Goal: Information Seeking & Learning: Learn about a topic

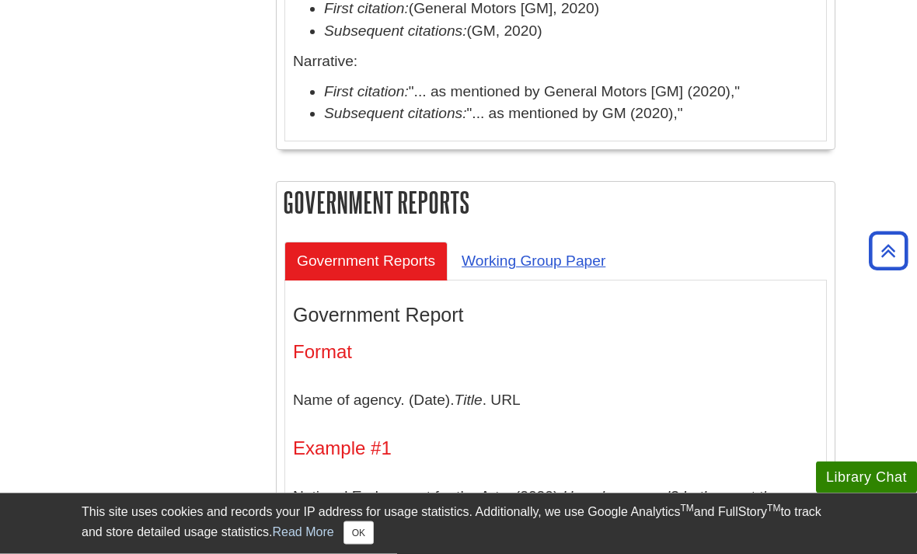
scroll to position [5723, 0]
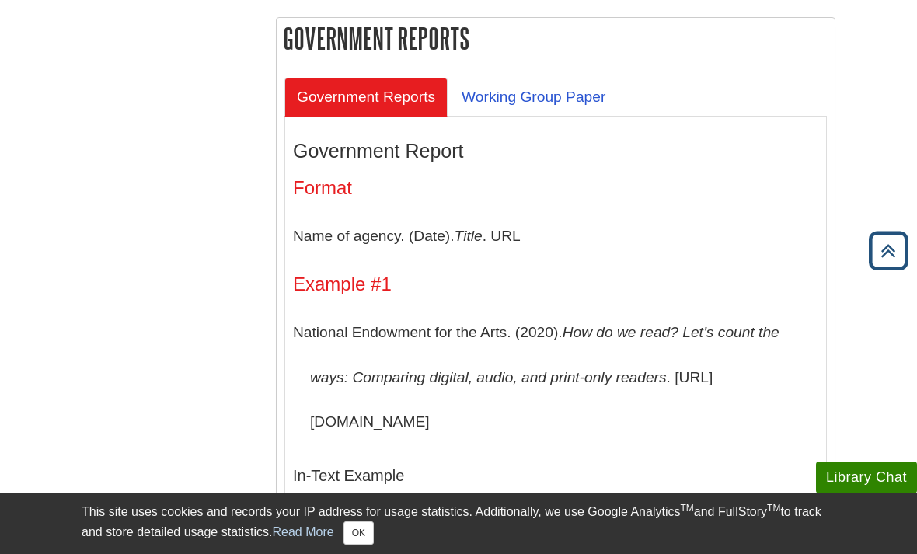
click at [883, 272] on icon "Back to Top" at bounding box center [888, 251] width 50 height 50
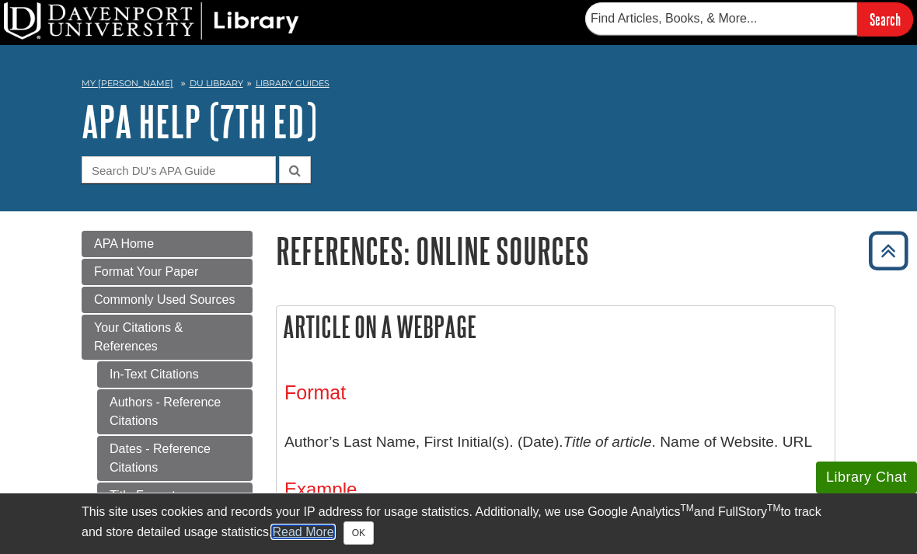
scroll to position [0, 0]
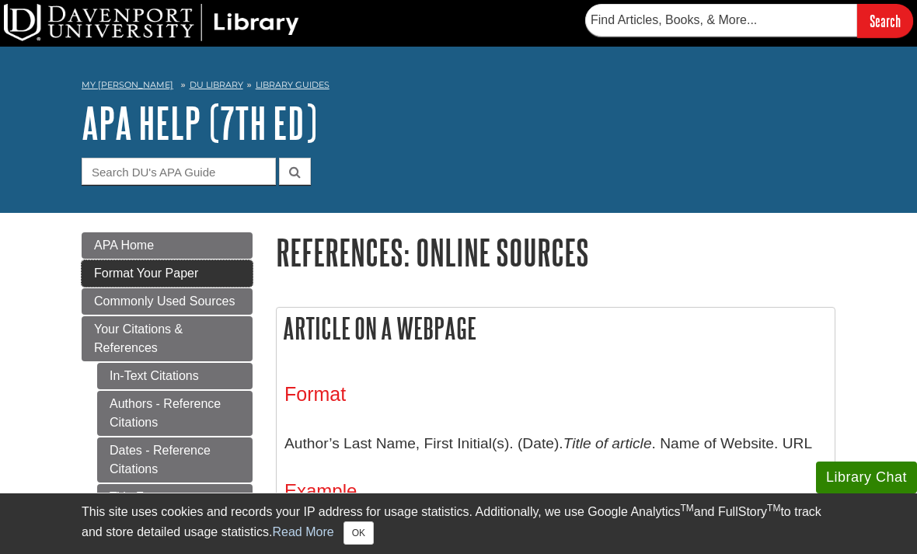
click at [108, 275] on span "Format Your Paper" at bounding box center [146, 273] width 104 height 13
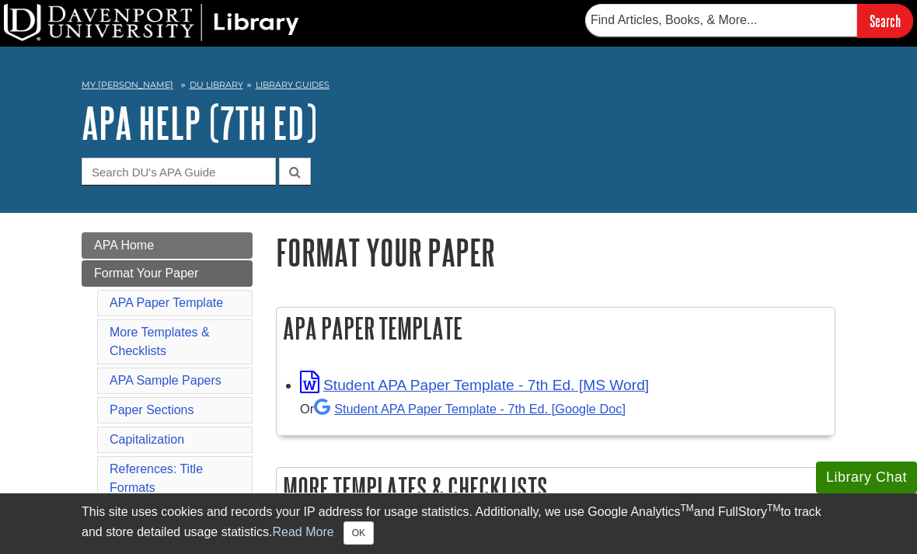
click at [615, 315] on h2 "APA Paper Template" at bounding box center [556, 328] width 558 height 41
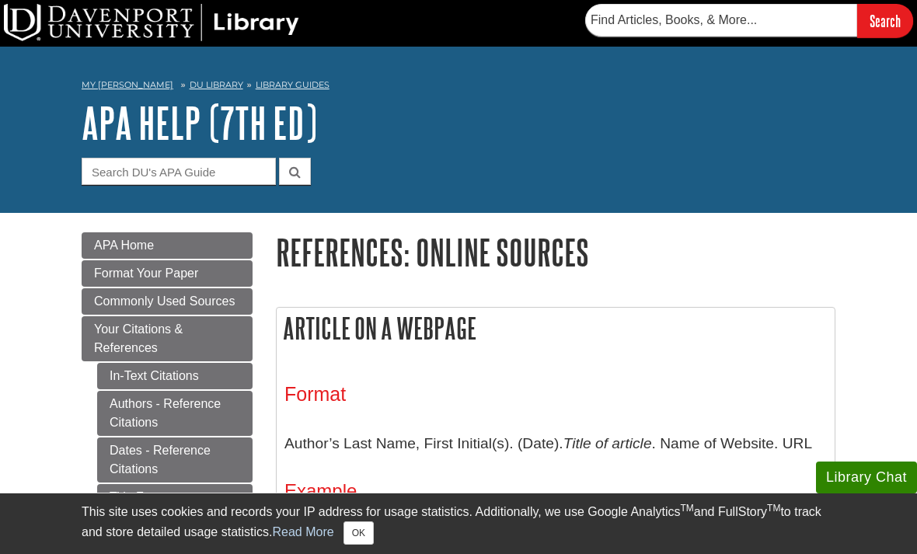
scroll to position [21, 0]
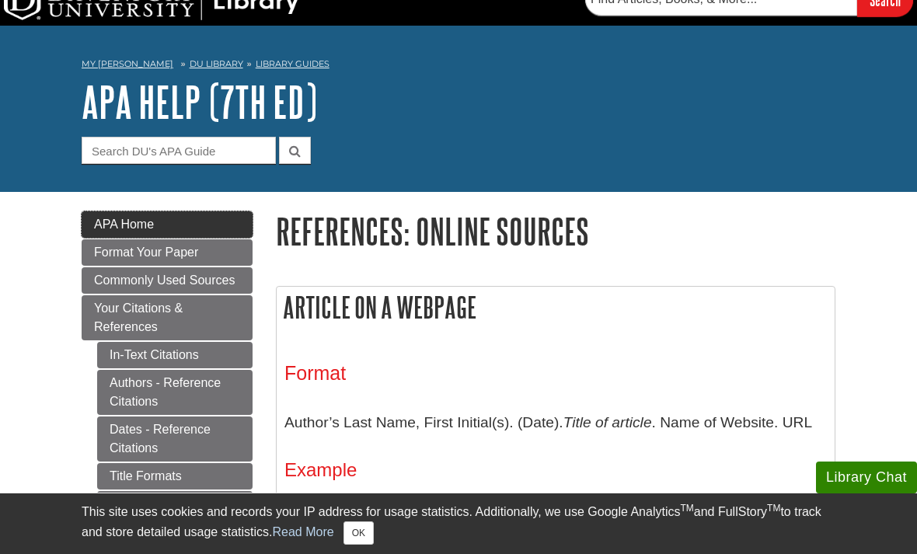
click at [124, 225] on span "APA Home" at bounding box center [124, 224] width 60 height 13
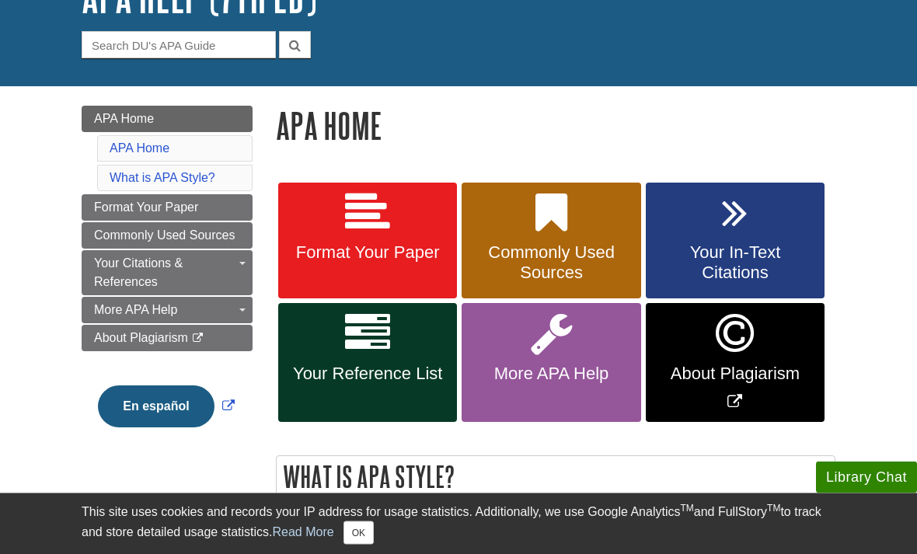
scroll to position [127, 0]
click at [325, 239] on link "Format Your Paper" at bounding box center [367, 241] width 179 height 117
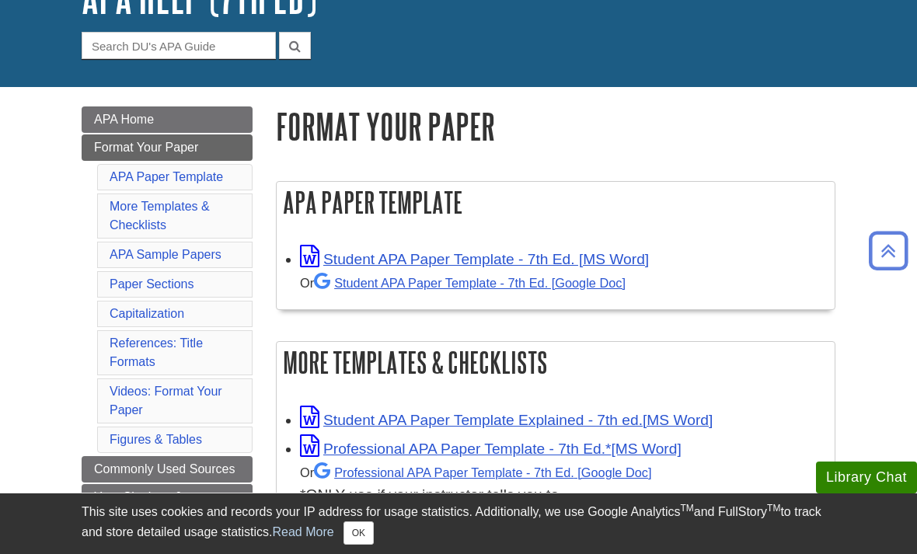
scroll to position [124, 0]
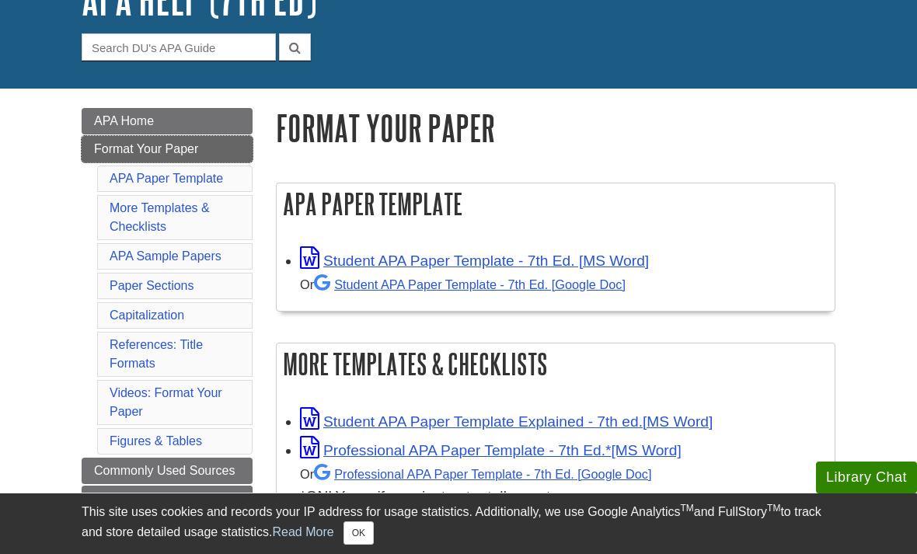
click at [103, 148] on span "Format Your Paper" at bounding box center [146, 148] width 104 height 13
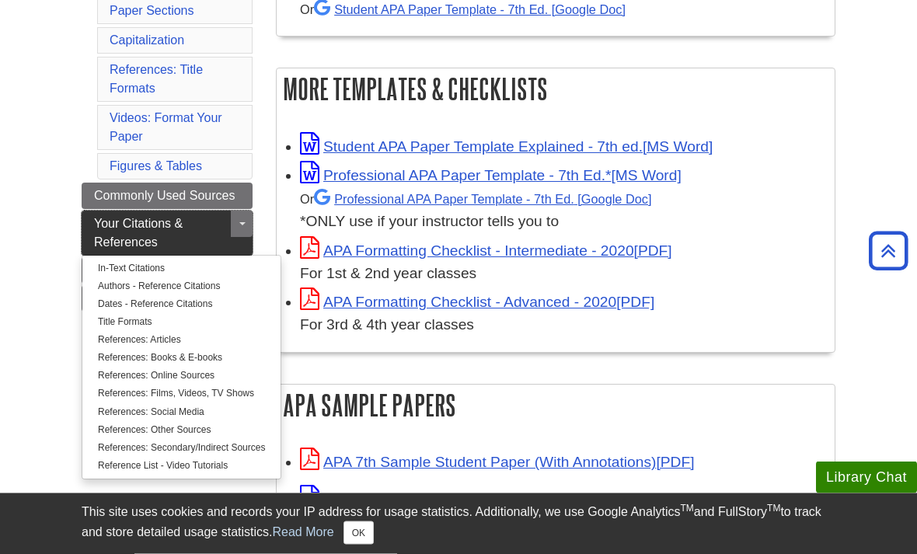
scroll to position [399, 0]
click at [161, 225] on span "Your Citations & References" at bounding box center [138, 233] width 89 height 32
